Goal: Task Accomplishment & Management: Use online tool/utility

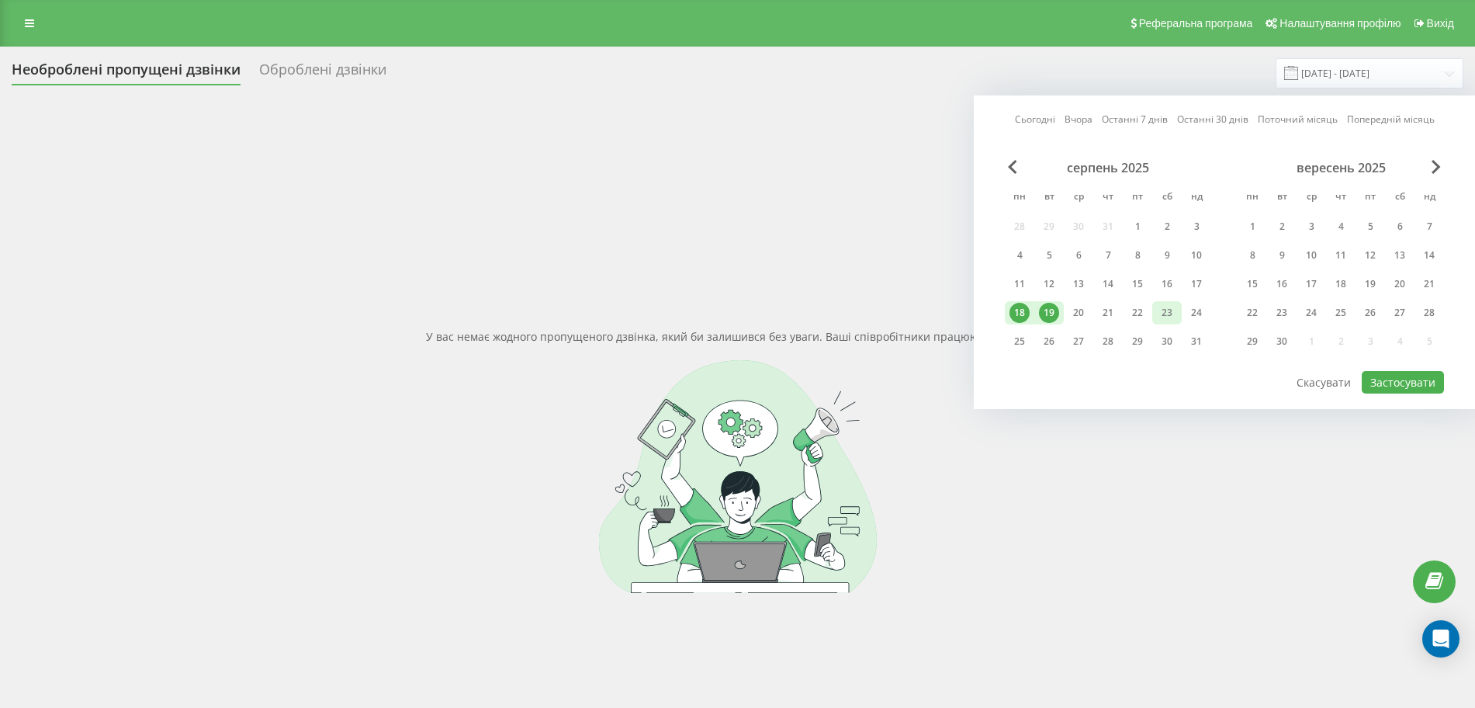
click at [1167, 310] on div "23" at bounding box center [1167, 313] width 20 height 20
click at [1147, 317] on div "22" at bounding box center [1137, 313] width 20 height 20
click at [1386, 379] on button "Застосувати" at bounding box center [1403, 382] width 82 height 22
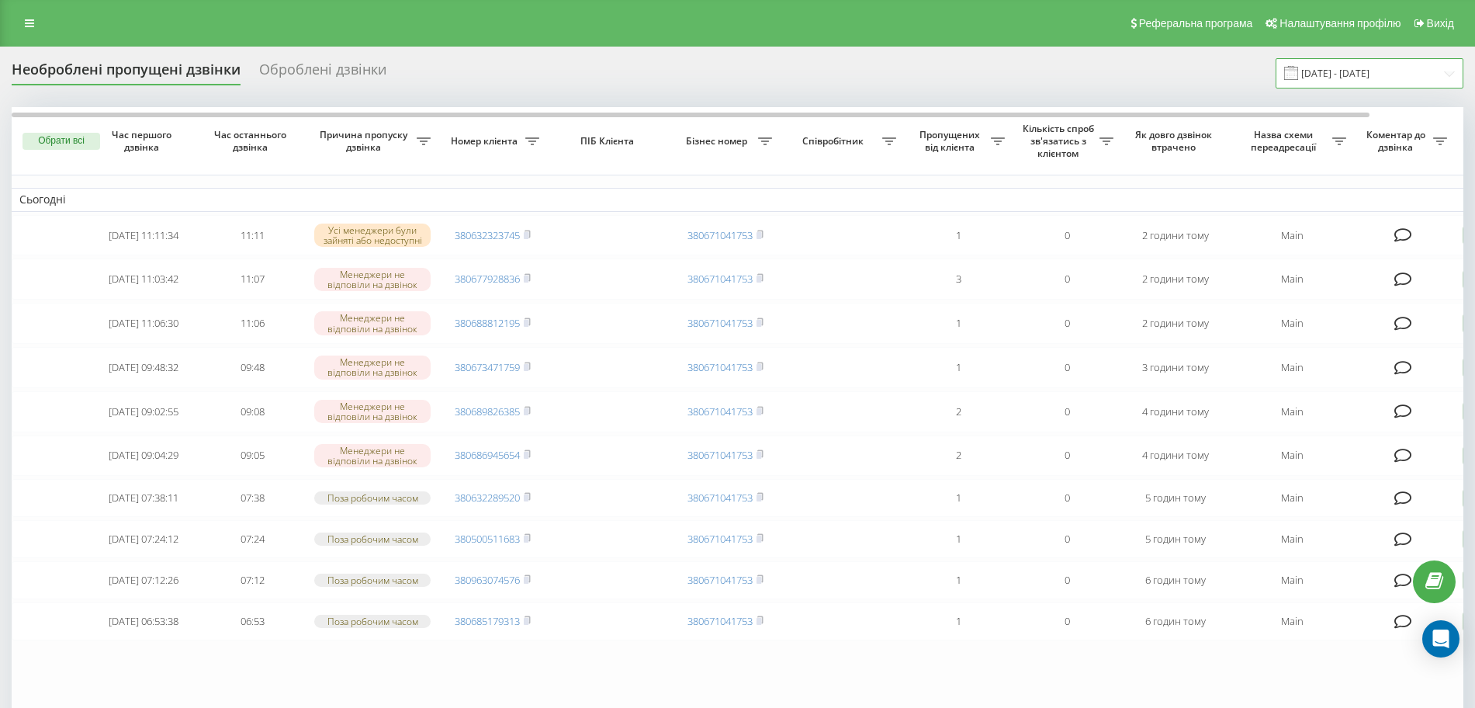
click at [1368, 71] on input "22.08.2025 - 23.08.2025" at bounding box center [1369, 73] width 188 height 30
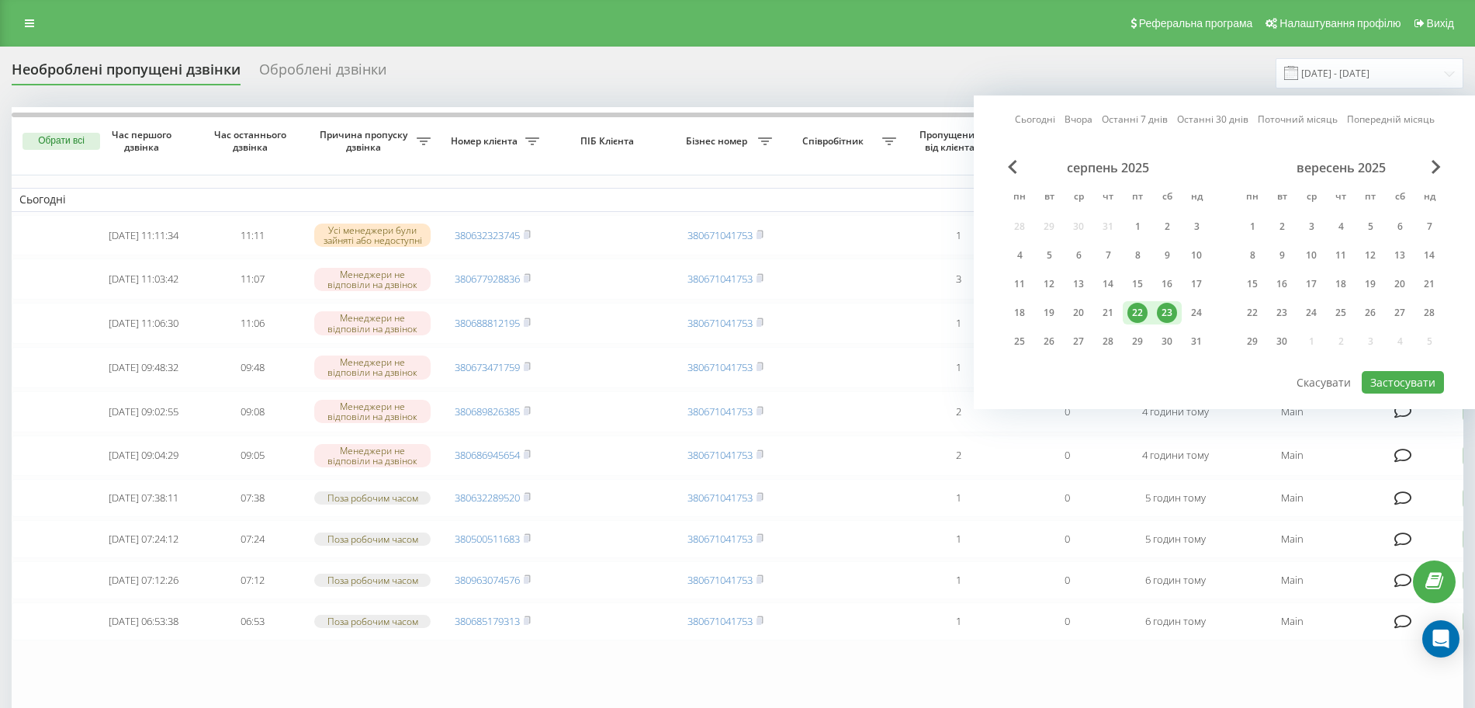
click at [1140, 307] on div "22" at bounding box center [1137, 313] width 20 height 20
drag, startPoint x: 1108, startPoint y: 311, endPoint x: 1139, endPoint y: 313, distance: 31.1
click at [1108, 310] on div "21" at bounding box center [1108, 313] width 20 height 20
click at [1390, 386] on button "Застосувати" at bounding box center [1403, 382] width 82 height 22
type input "21.08.2025 - 22.08.2025"
